Goal: Information Seeking & Learning: Learn about a topic

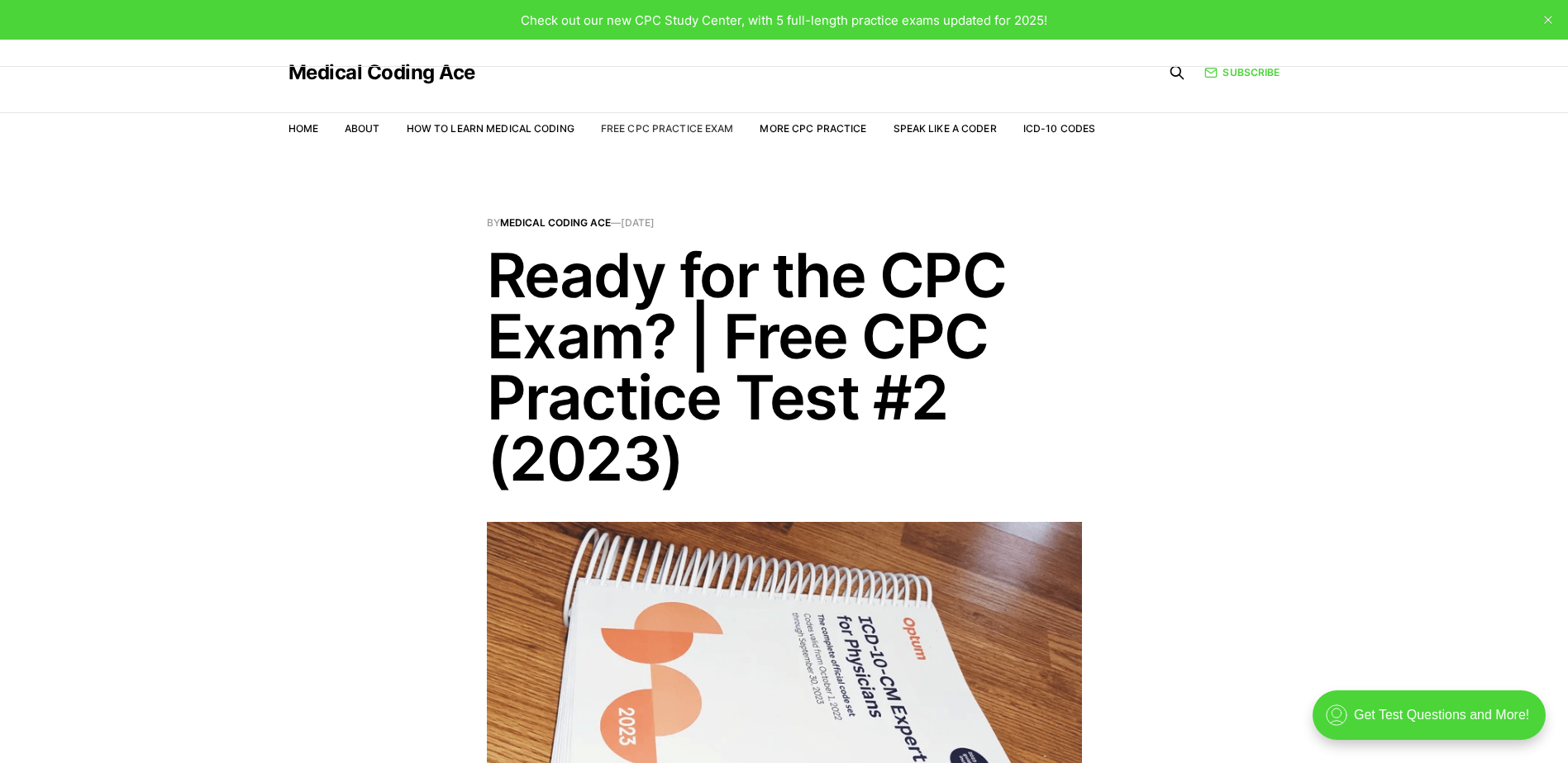
click at [673, 125] on link "Free CPC Practice Exam" at bounding box center [667, 128] width 133 height 12
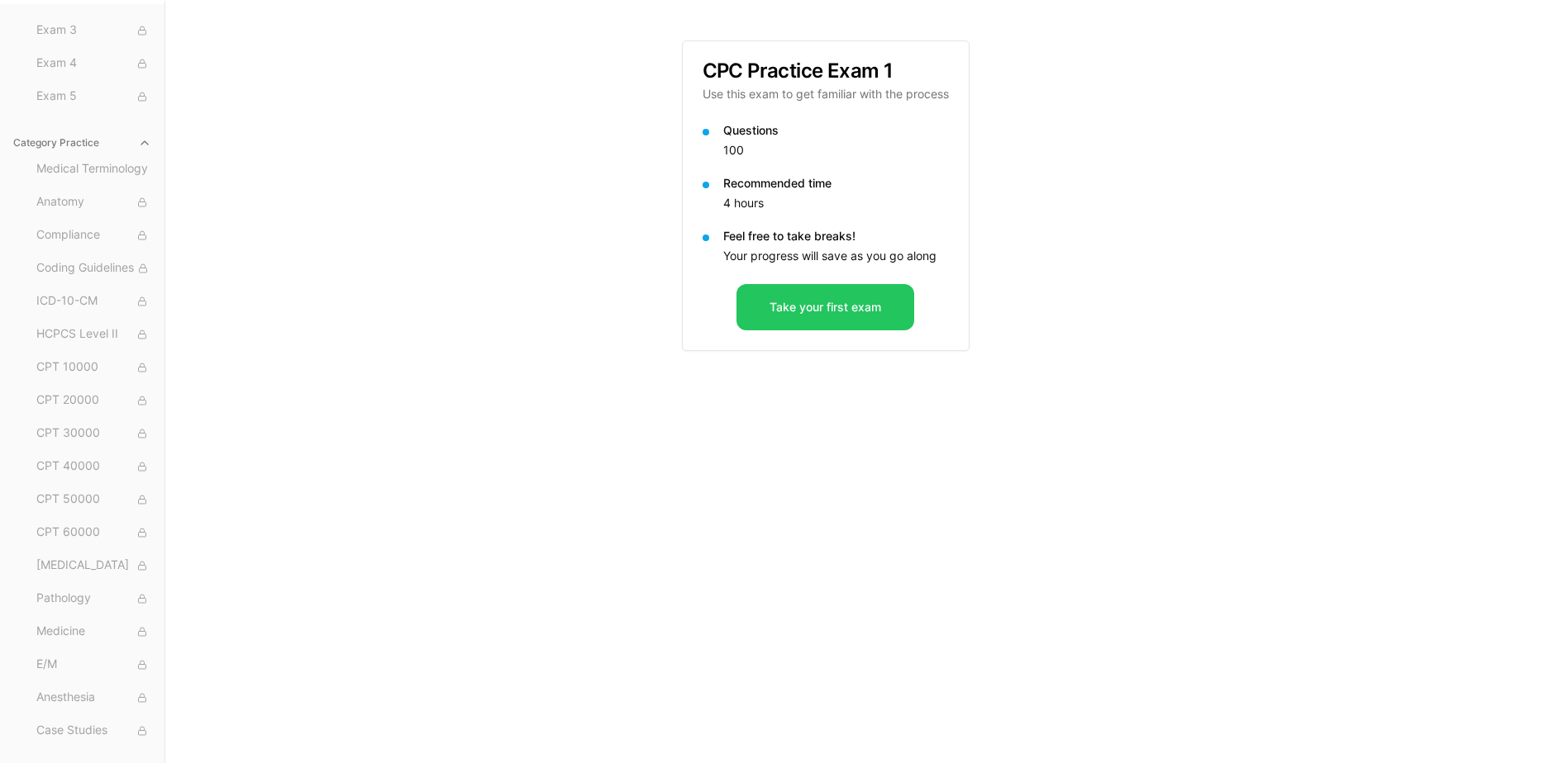
scroll to position [152, 0]
click at [89, 171] on span "Medical Terminology" at bounding box center [93, 168] width 115 height 18
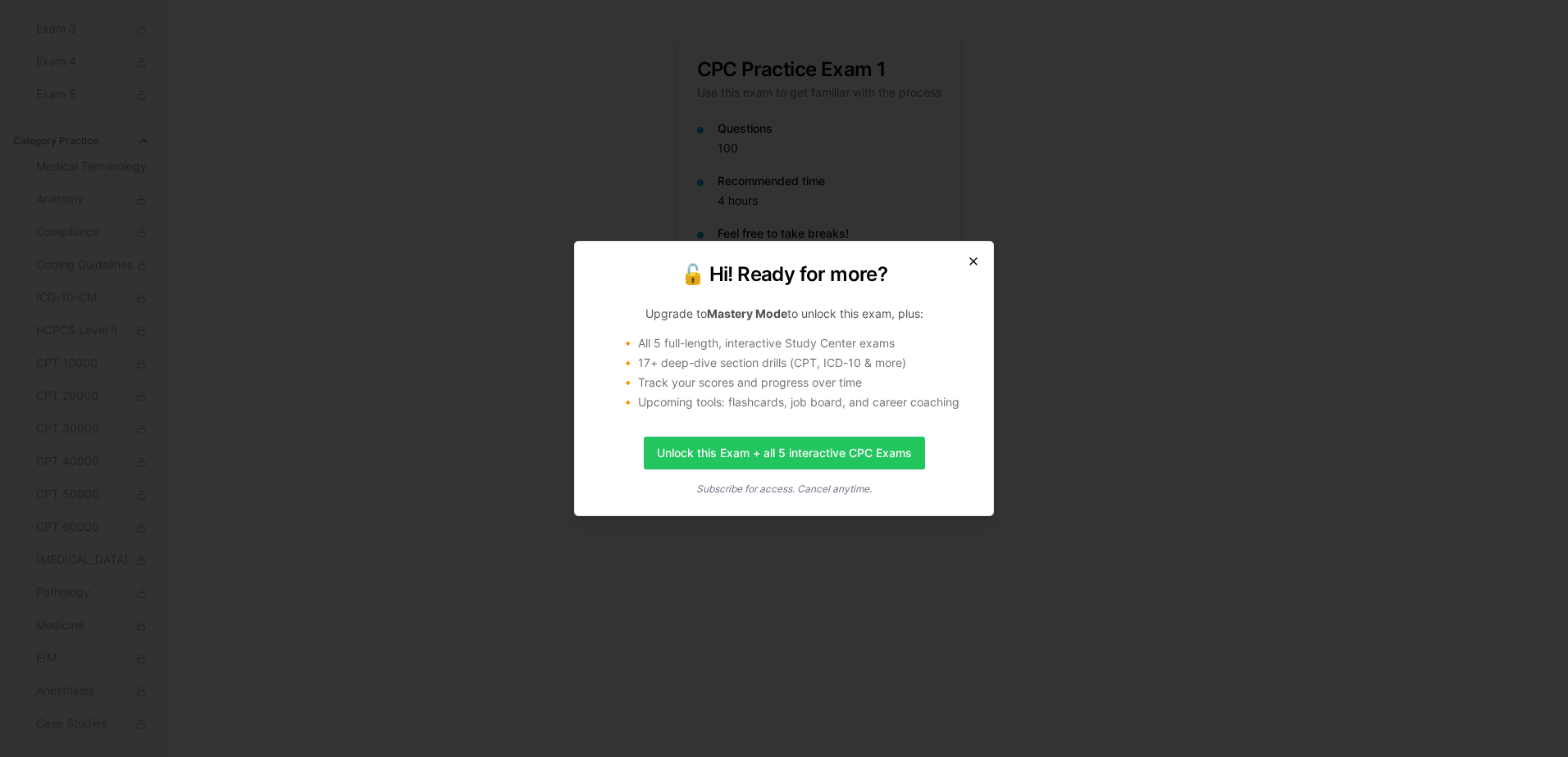
click at [971, 258] on icon "button" at bounding box center [974, 261] width 13 height 13
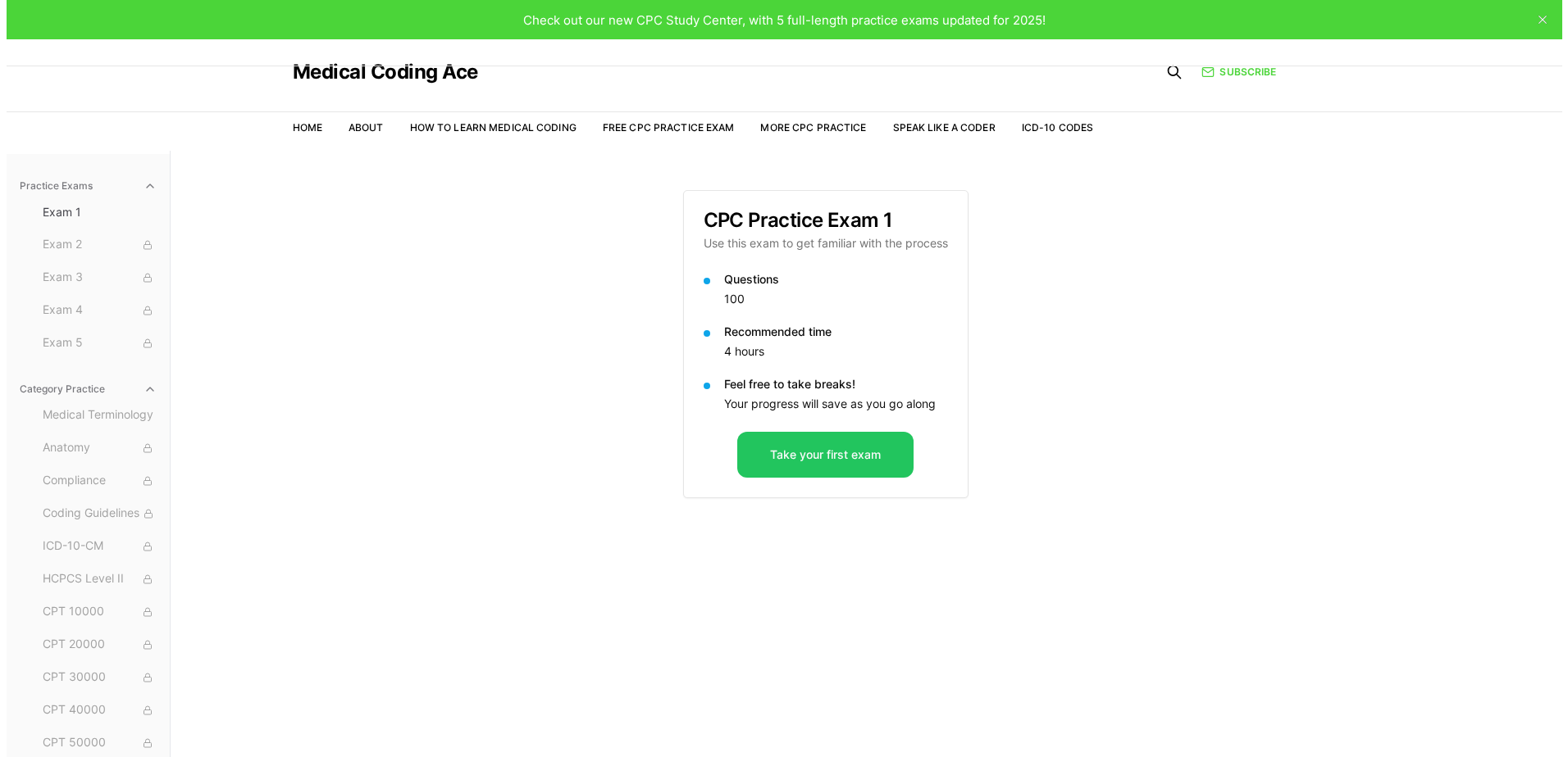
scroll to position [0, 0]
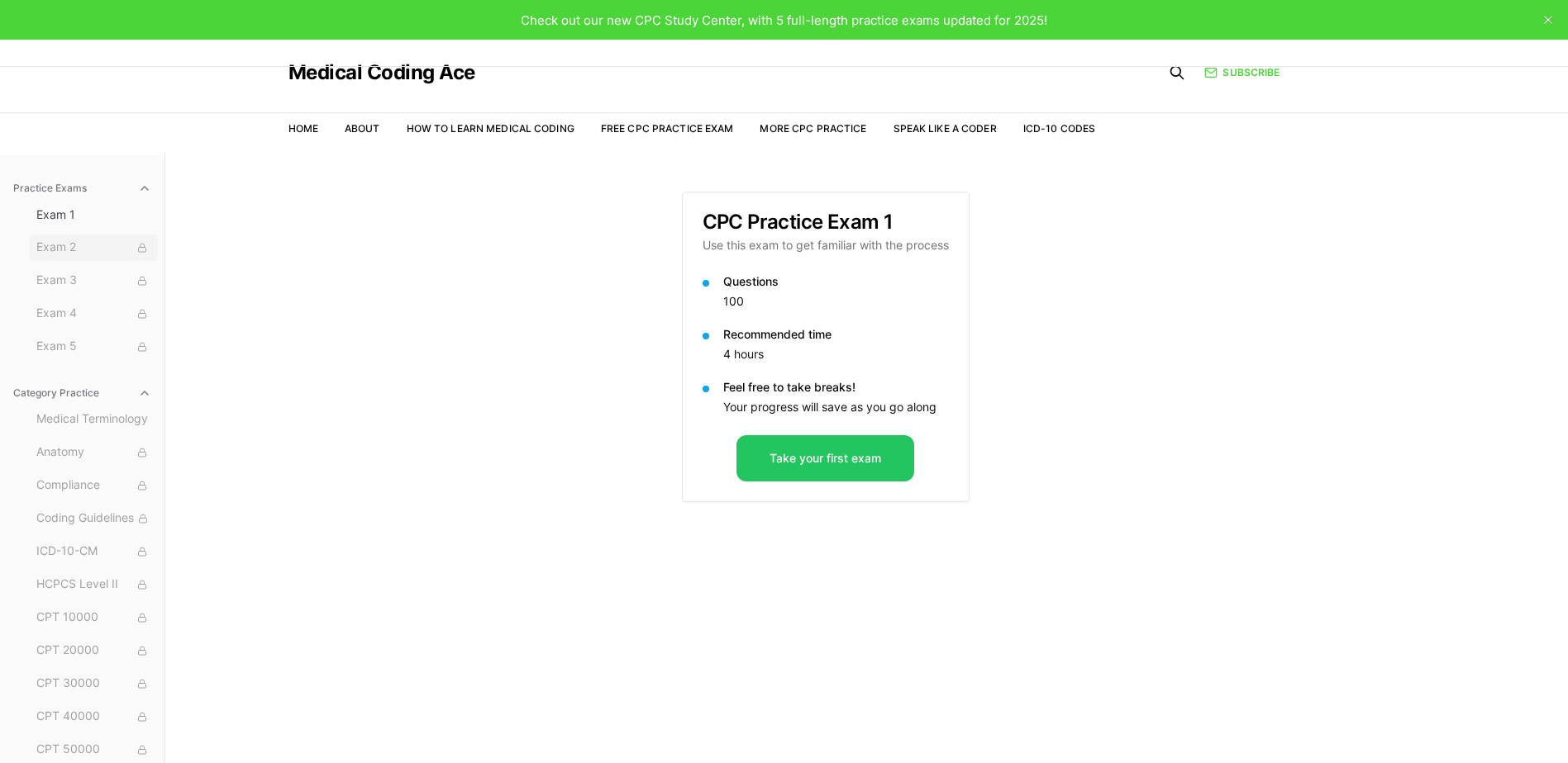
click at [77, 251] on span "Exam 2" at bounding box center [93, 247] width 115 height 18
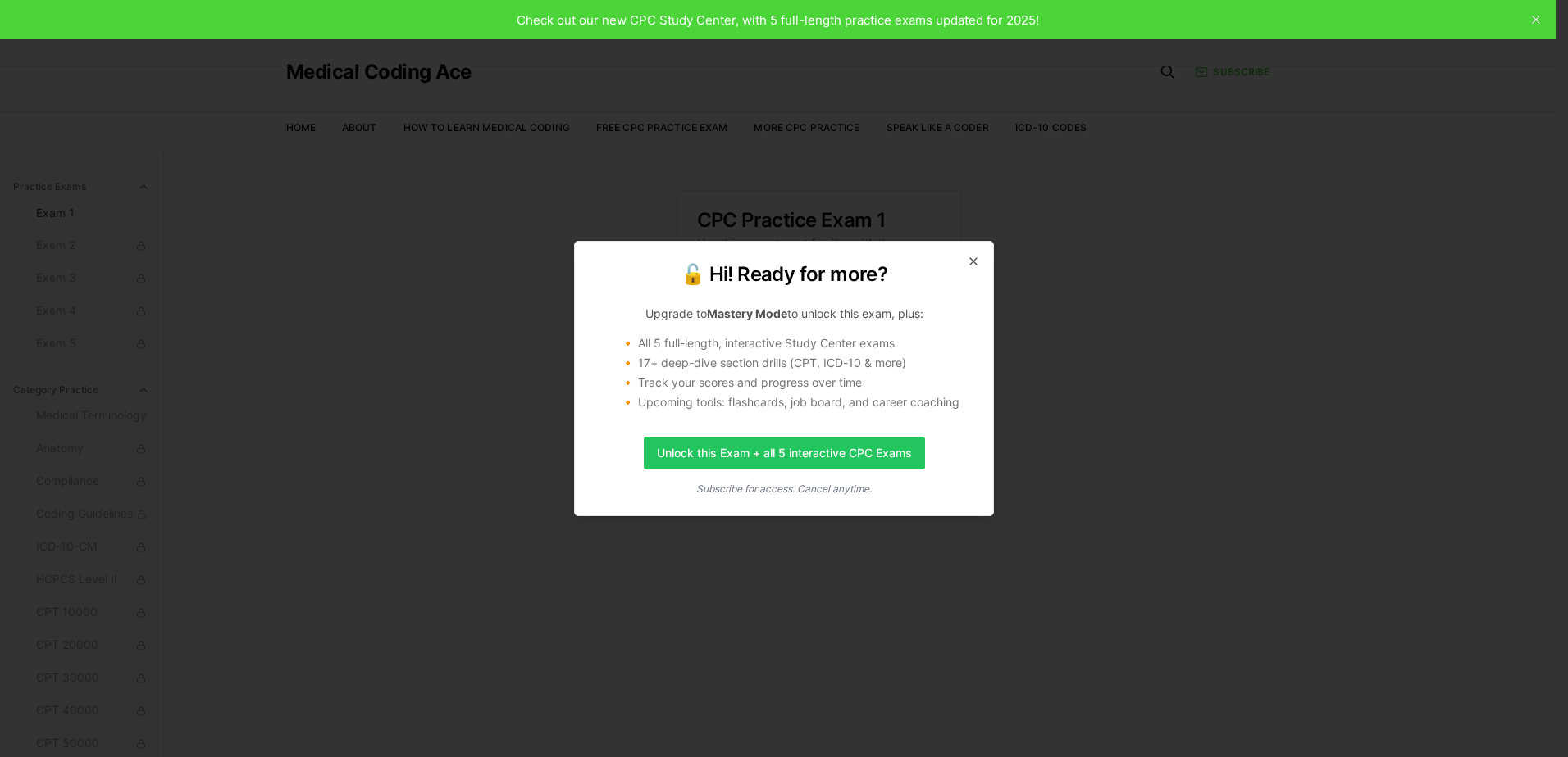
click at [981, 259] on div "🔓 Hi! Ready for more? Upgrade to Mastery Mode to unlock this exam, plus: 🔸 All …" at bounding box center [784, 378] width 420 height 276
click at [978, 265] on icon "button" at bounding box center [974, 261] width 13 height 13
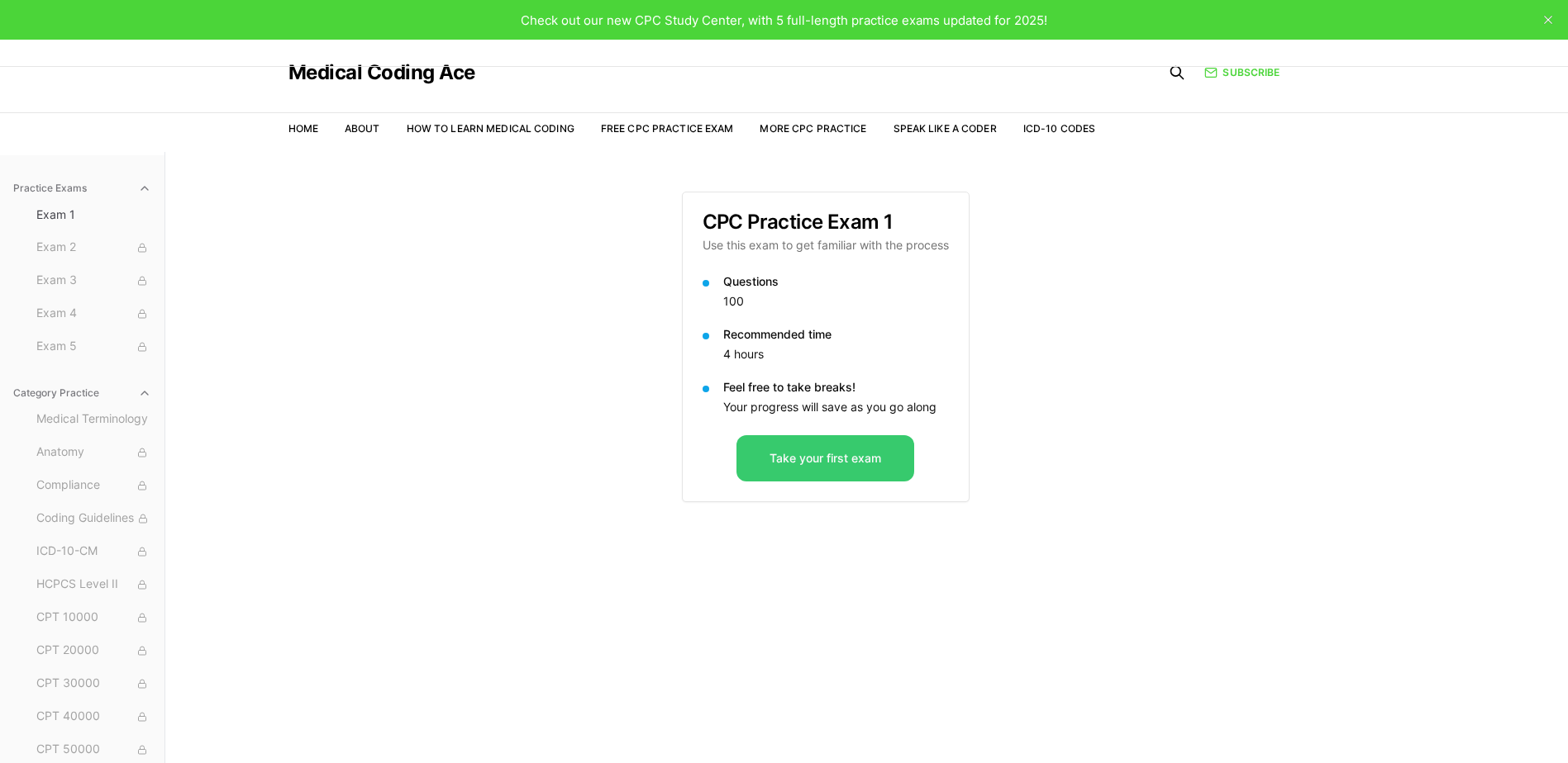
click at [827, 474] on button "Take your first exam" at bounding box center [825, 458] width 177 height 46
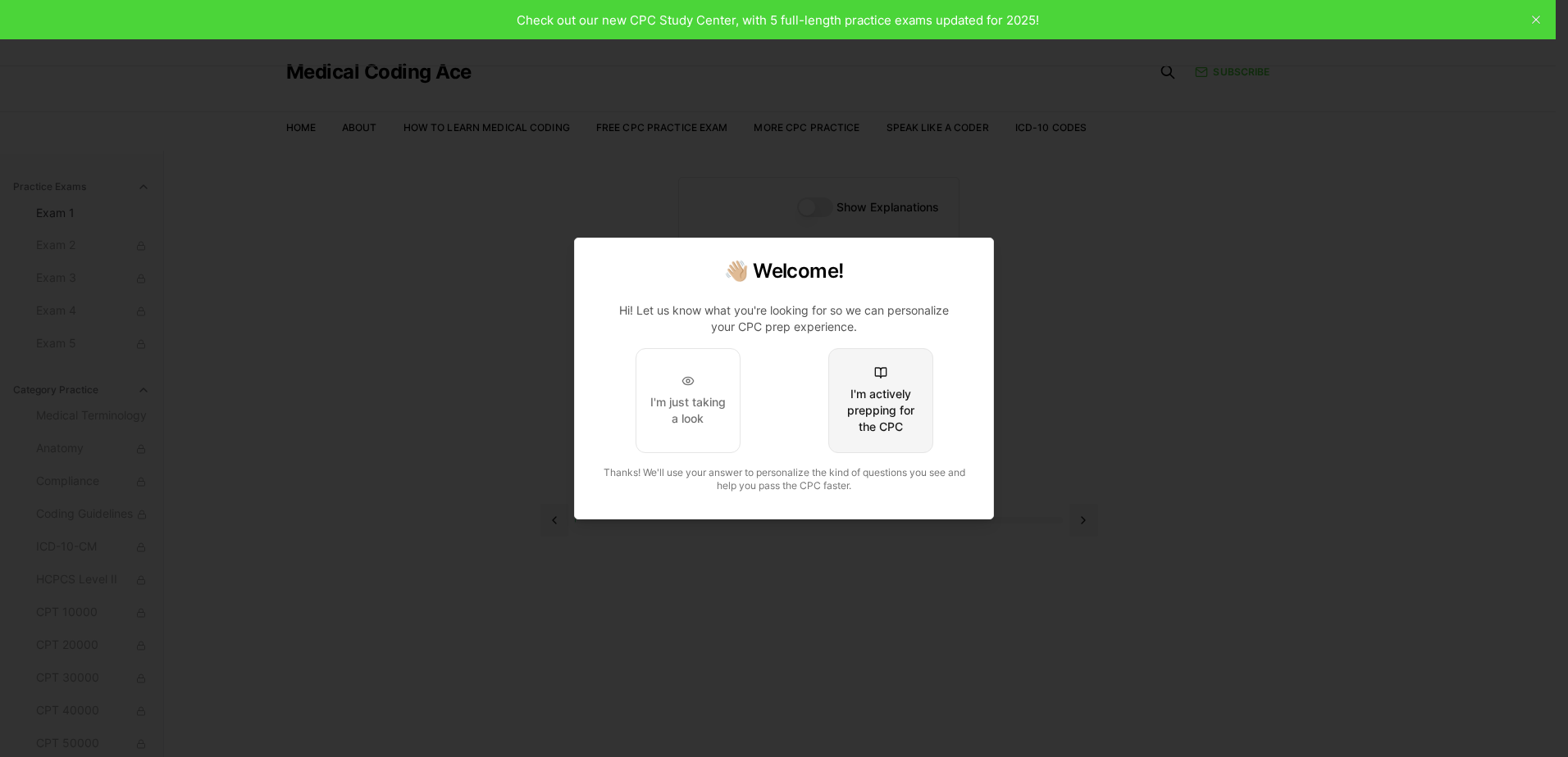
click at [900, 405] on div "I'm actively prepping for the CPC" at bounding box center [880, 411] width 77 height 49
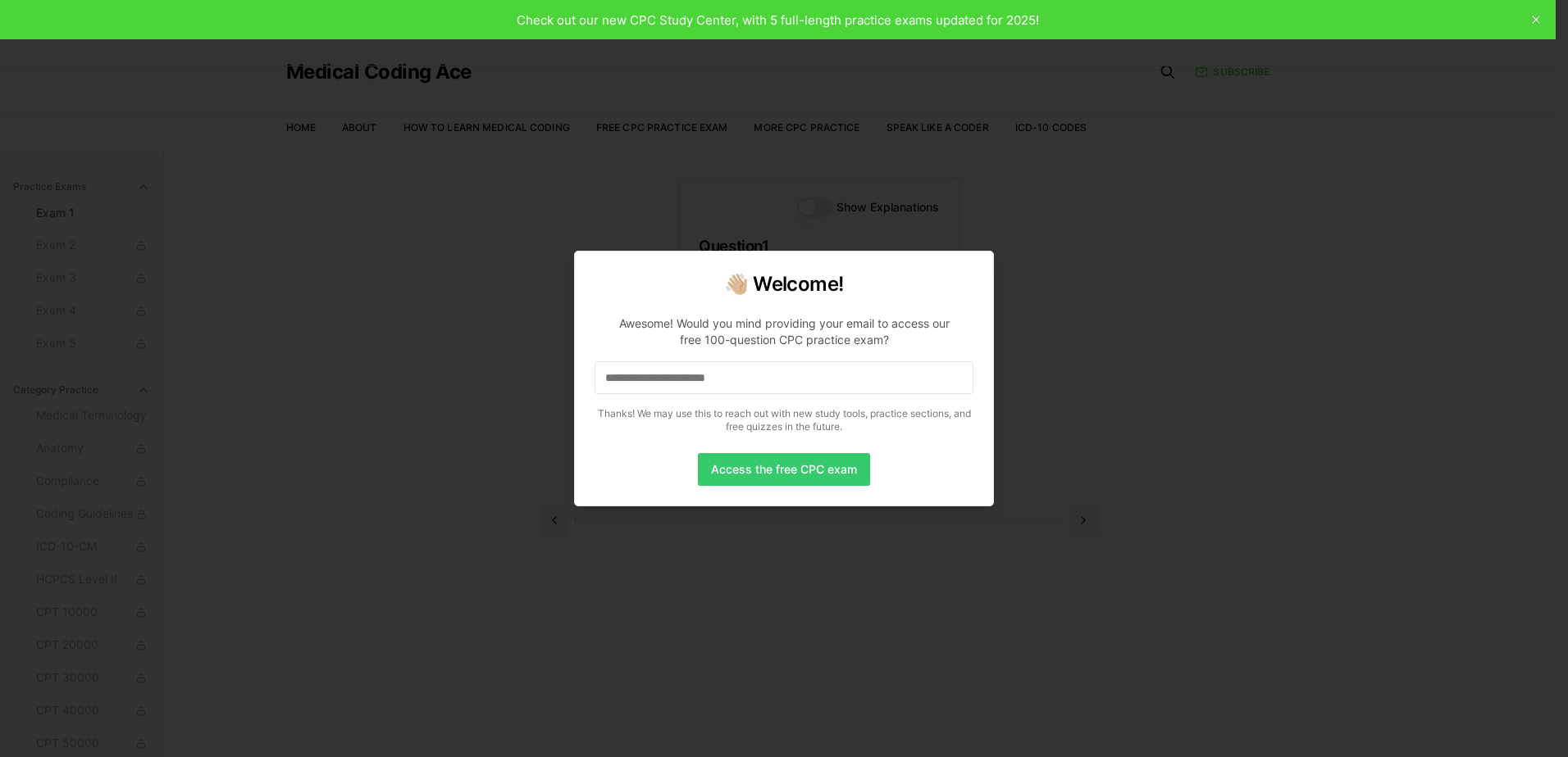
click at [808, 477] on button "Access the free CPC exam" at bounding box center [784, 469] width 172 height 33
click at [885, 279] on h2 "👋🏼 Welcome!" at bounding box center [784, 285] width 379 height 26
click at [1070, 251] on div at bounding box center [784, 378] width 1568 height 757
drag, startPoint x: 895, startPoint y: 489, endPoint x: 883, endPoint y: 487, distance: 12.2
click at [891, 489] on div "👋🏼 Welcome! Awesome! Would you mind providing your email to access our free 100…" at bounding box center [784, 379] width 420 height 256
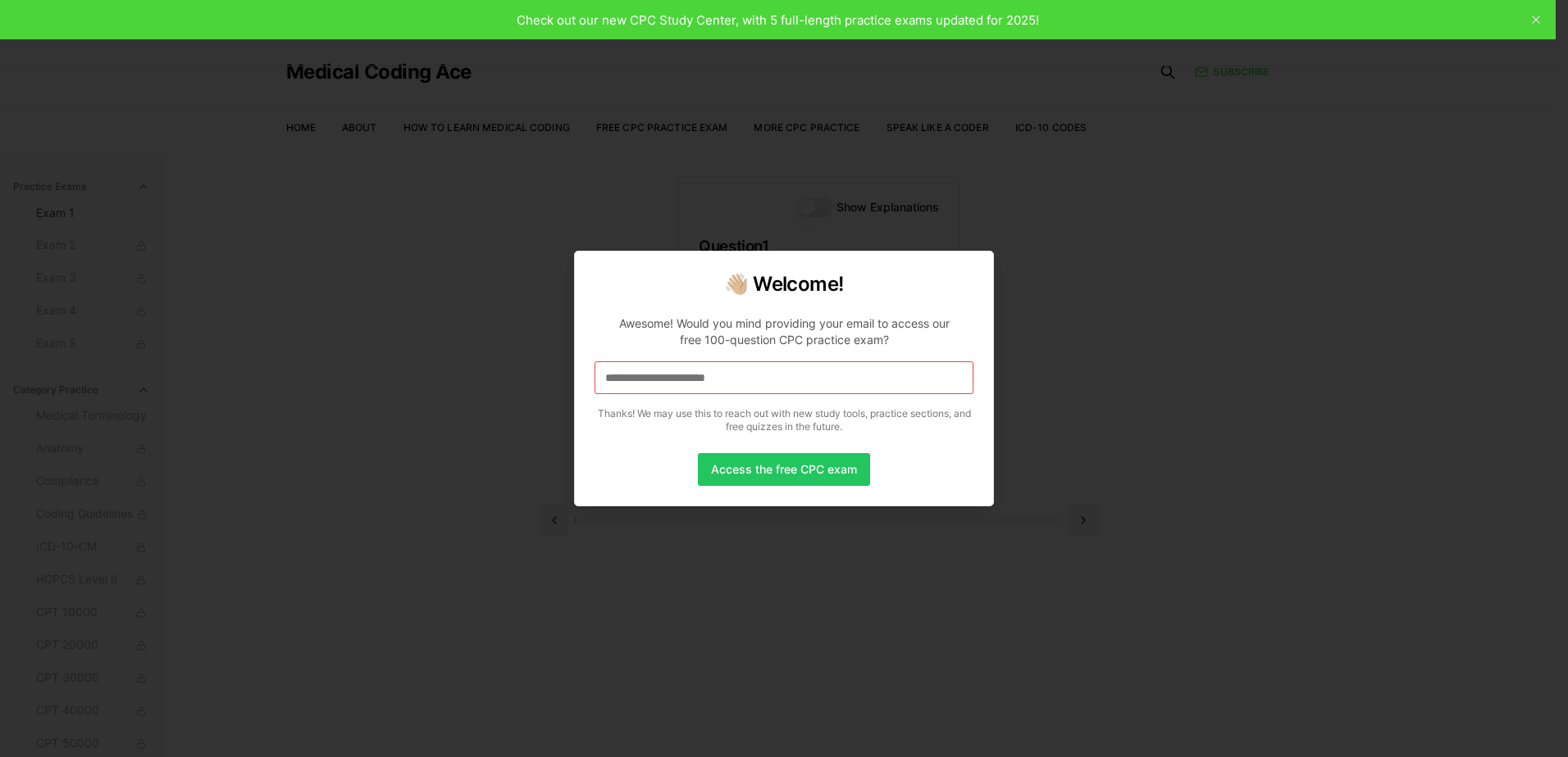
click at [412, 183] on div at bounding box center [784, 378] width 1568 height 757
